Goal: Task Accomplishment & Management: Complete application form

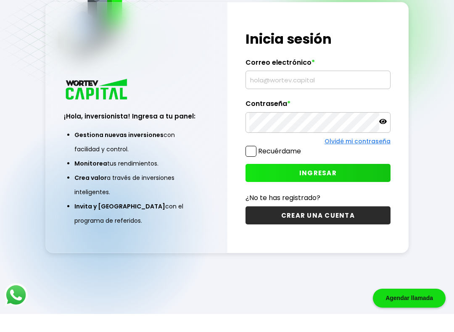
scroll to position [50, 0]
click at [348, 182] on button "INGRESAR" at bounding box center [318, 191] width 145 height 18
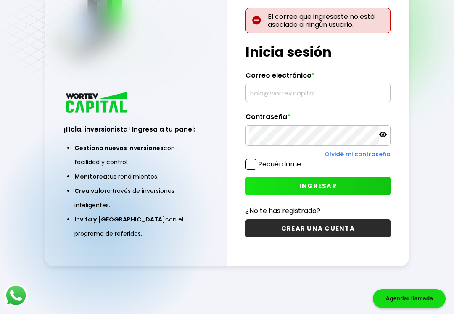
click at [335, 102] on input "text" at bounding box center [319, 111] width 138 height 18
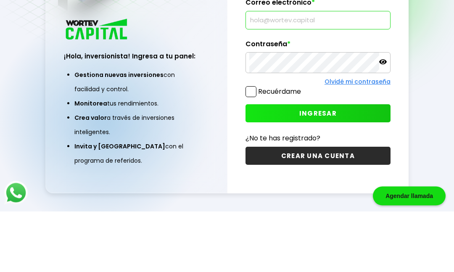
scroll to position [42, 0]
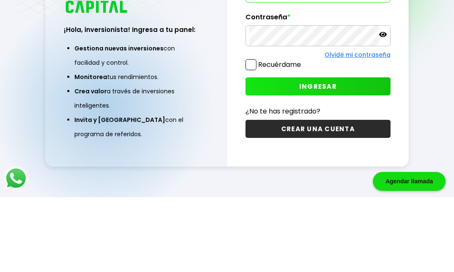
type input "[EMAIL_ADDRESS][DOMAIN_NAME]"
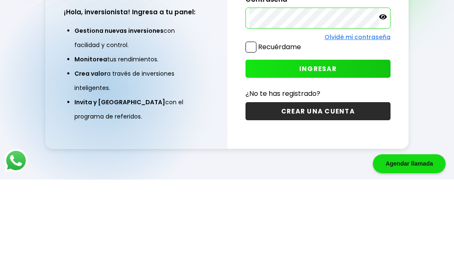
click at [251, 134] on span at bounding box center [251, 139] width 11 height 11
click at [303, 135] on input "Recuérdame" at bounding box center [303, 135] width 0 height 0
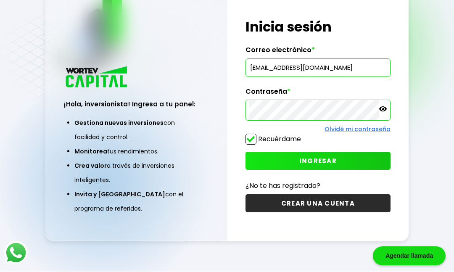
click at [345, 152] on button "INGRESAR" at bounding box center [318, 161] width 145 height 18
click at [351, 152] on button "INGRESAR" at bounding box center [318, 161] width 145 height 18
click at [338, 195] on button "CREAR UNA CUENTA" at bounding box center [318, 204] width 145 height 18
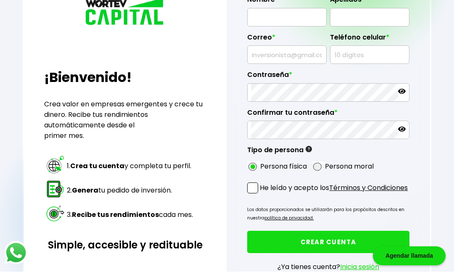
radio input "true"
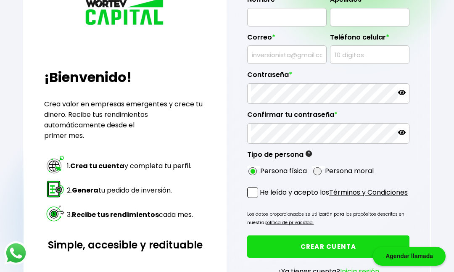
click at [293, 24] on input "text" at bounding box center [287, 17] width 72 height 18
type input "[PERSON_NAME]"
click at [360, 21] on input "text" at bounding box center [370, 18] width 72 height 18
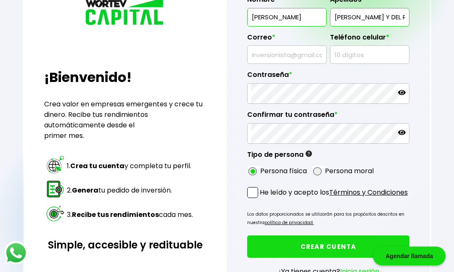
type input "[PERSON_NAME] Y DEL RIO"
click at [289, 64] on input "text" at bounding box center [287, 55] width 72 height 18
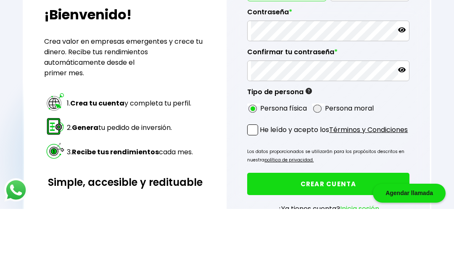
type input "[EMAIL_ADDRESS][DOMAIN_NAME]"
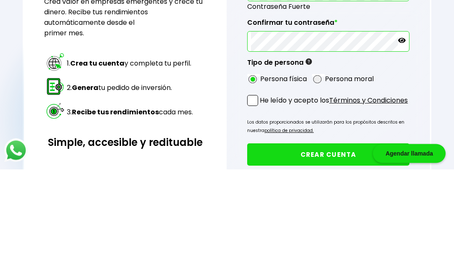
click at [450, 3] on div "Regresar ¡Bienvenido! Crea valor en empresas emergentes y crece tu dinero. Reci…" at bounding box center [227, 125] width 454 height 420
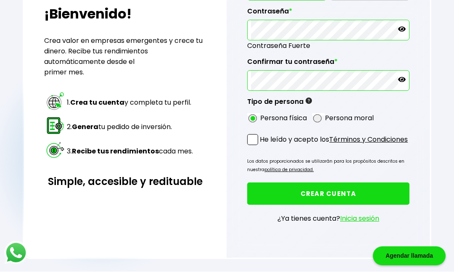
scroll to position [124, 0]
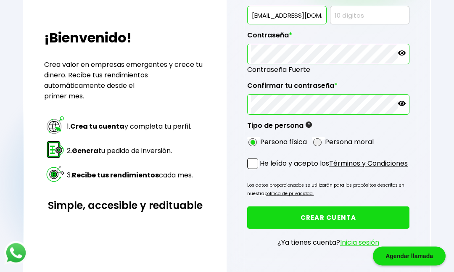
click at [352, 229] on button "CREAR CUENTA" at bounding box center [328, 218] width 162 height 22
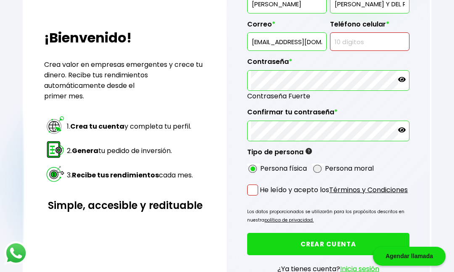
click at [249, 196] on span at bounding box center [252, 190] width 11 height 11
click at [262, 196] on input "He leído y acepto los Términos y Condiciones" at bounding box center [262, 196] width 0 height 0
click at [374, 255] on button "CREAR CUENTA" at bounding box center [328, 244] width 162 height 22
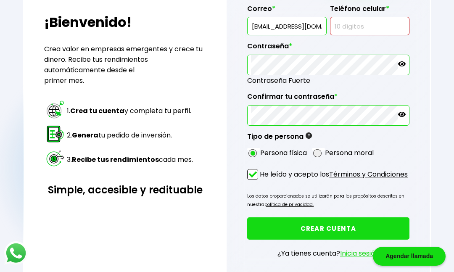
scroll to position [151, 0]
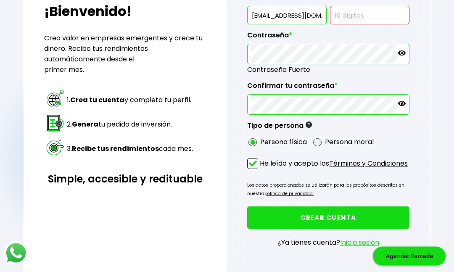
click at [358, 248] on link "Inicia sesión" at bounding box center [359, 243] width 39 height 10
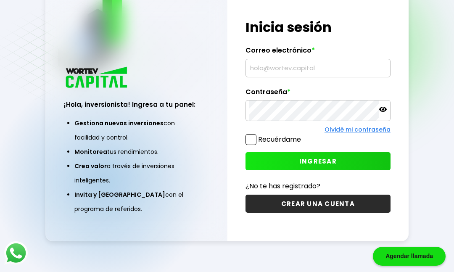
click at [240, 165] on div "¡Hola, inversionista! Ingresa tus credenciales para iniciar sesión Inicia sesió…" at bounding box center [318, 116] width 181 height 252
click at [251, 145] on span at bounding box center [251, 139] width 11 height 11
click at [303, 135] on input "Recuérdame" at bounding box center [303, 135] width 0 height 0
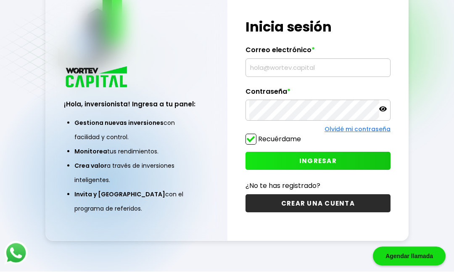
click at [355, 170] on button "INGRESAR" at bounding box center [318, 161] width 145 height 18
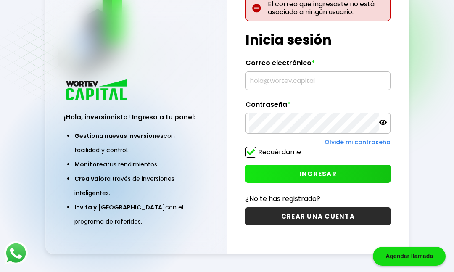
click at [341, 90] on input "text" at bounding box center [319, 81] width 138 height 18
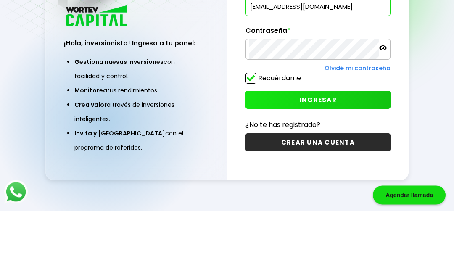
type input "[EMAIL_ADDRESS][DOMAIN_NAME]"
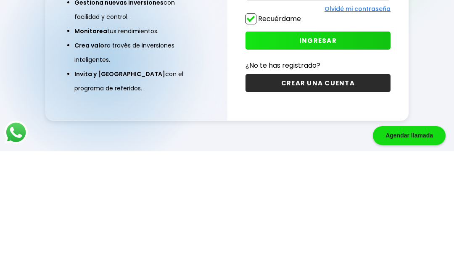
scroll to position [85, 0]
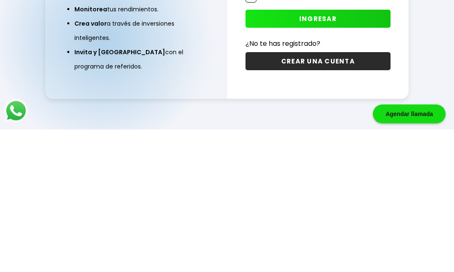
click at [350, 195] on button "CREAR UNA CUENTA" at bounding box center [318, 204] width 145 height 18
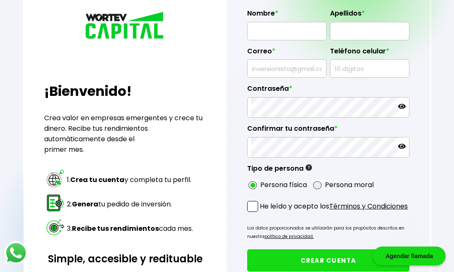
scroll to position [52, 0]
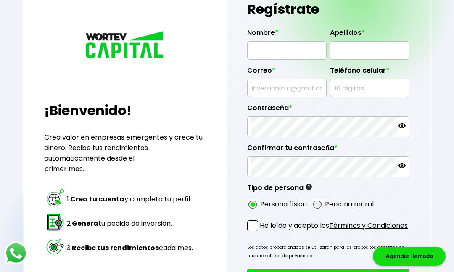
click at [305, 54] on input "text" at bounding box center [287, 51] width 72 height 18
type input "[PERSON_NAME]"
click at [377, 50] on input "text" at bounding box center [370, 51] width 72 height 18
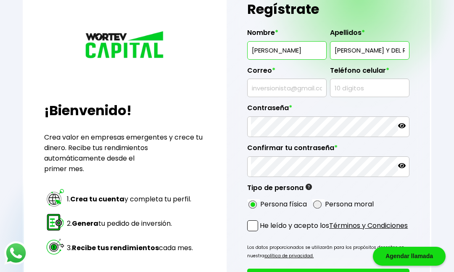
type input "[PERSON_NAME] Y DEL RIO"
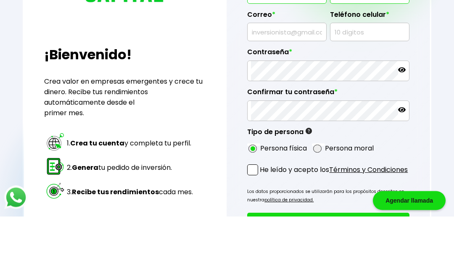
click at [303, 79] on input "text" at bounding box center [287, 88] width 72 height 18
type input "[EMAIL_ADDRESS][DOMAIN_NAME]"
click at [382, 79] on input "text" at bounding box center [370, 88] width 72 height 18
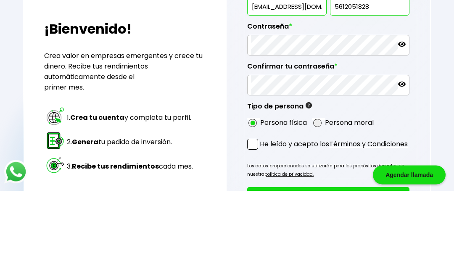
type input "5612051828"
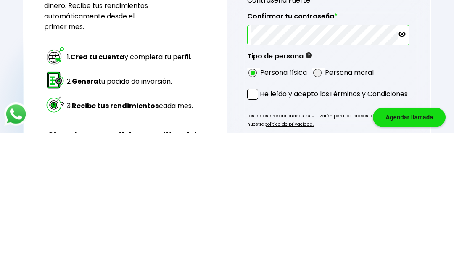
scroll to position [55, 0]
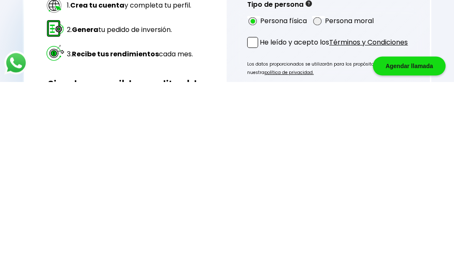
click at [252, 228] on span at bounding box center [252, 233] width 11 height 11
click at [262, 239] on input "He leído y acepto los Términos y Condiciones" at bounding box center [262, 239] width 0 height 0
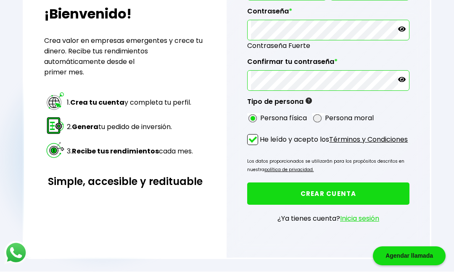
click at [381, 185] on button "CREAR CUENTA" at bounding box center [328, 194] width 162 height 22
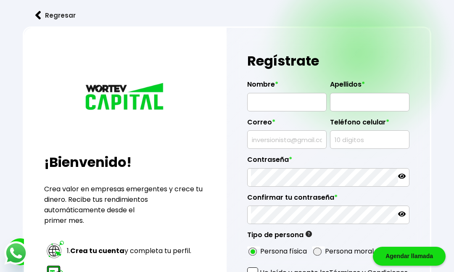
scroll to position [156, 0]
